Goal: Task Accomplishment & Management: Manage account settings

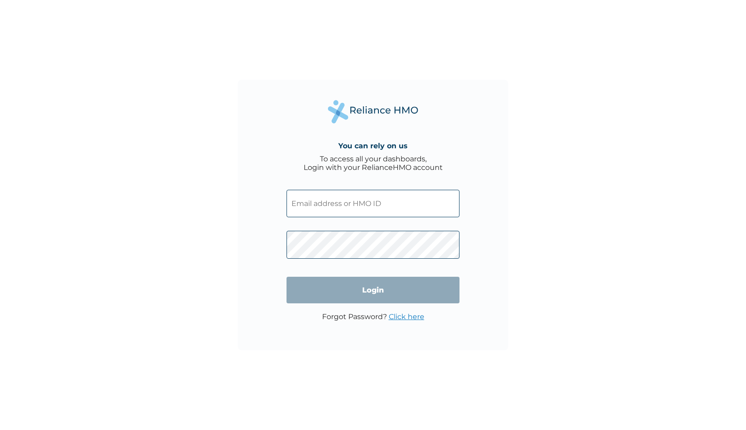
click at [552, 129] on div "You can rely on us To access all your dashboards, Login with your RelianceHMO a…" at bounding box center [373, 215] width 746 height 430
click at [371, 215] on input "text" at bounding box center [372, 203] width 173 height 27
type input "[EMAIL_ADDRESS][DOMAIN_NAME]"
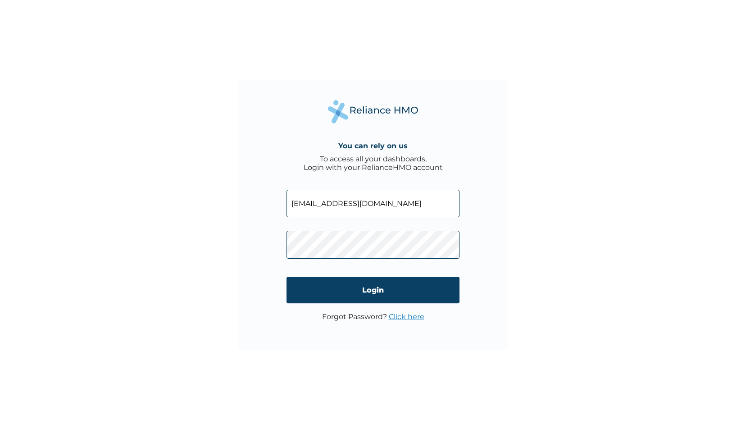
click input "Login" at bounding box center [372, 289] width 173 height 27
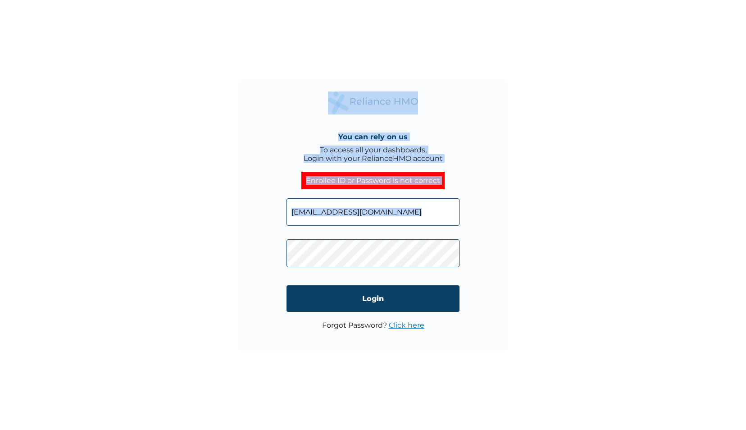
click at [389, 259] on div "You can rely on us To access all your dashboards, Login with your RelianceHMO a…" at bounding box center [373, 215] width 746 height 430
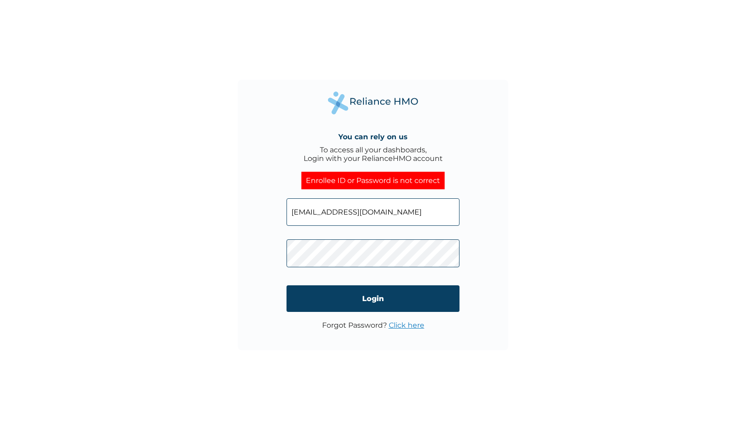
click input "Login" at bounding box center [372, 298] width 173 height 27
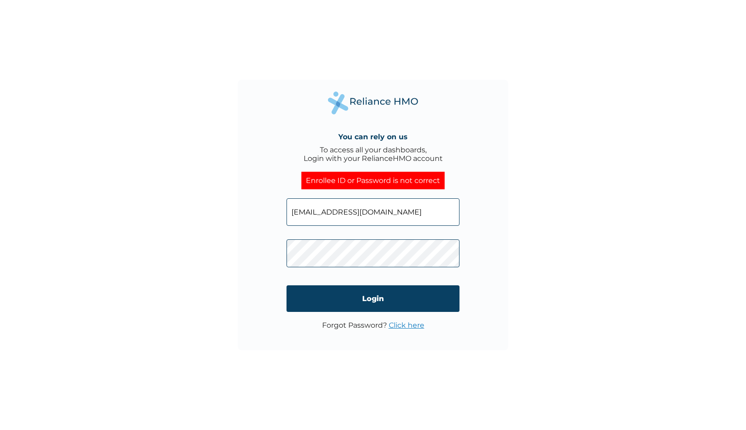
click input "Login" at bounding box center [372, 298] width 173 height 27
drag, startPoint x: 388, startPoint y: 215, endPoint x: 283, endPoint y: 214, distance: 105.4
click at [283, 214] on div "You can rely on us To access all your dashboards, Login with your RelianceHMO a…" at bounding box center [373, 215] width 270 height 270
click at [312, 218] on input "text" at bounding box center [372, 211] width 173 height 27
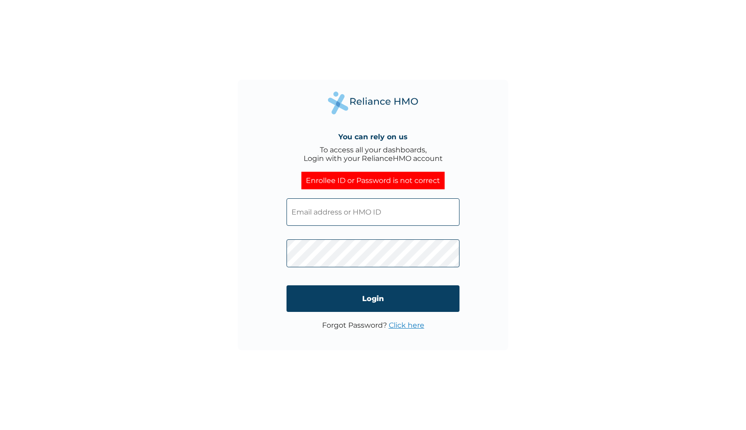
click at [502, 334] on div "You can rely on us To access all your dashboards, Login with your RelianceHMO a…" at bounding box center [373, 215] width 270 height 270
